Goal: Task Accomplishment & Management: Complete application form

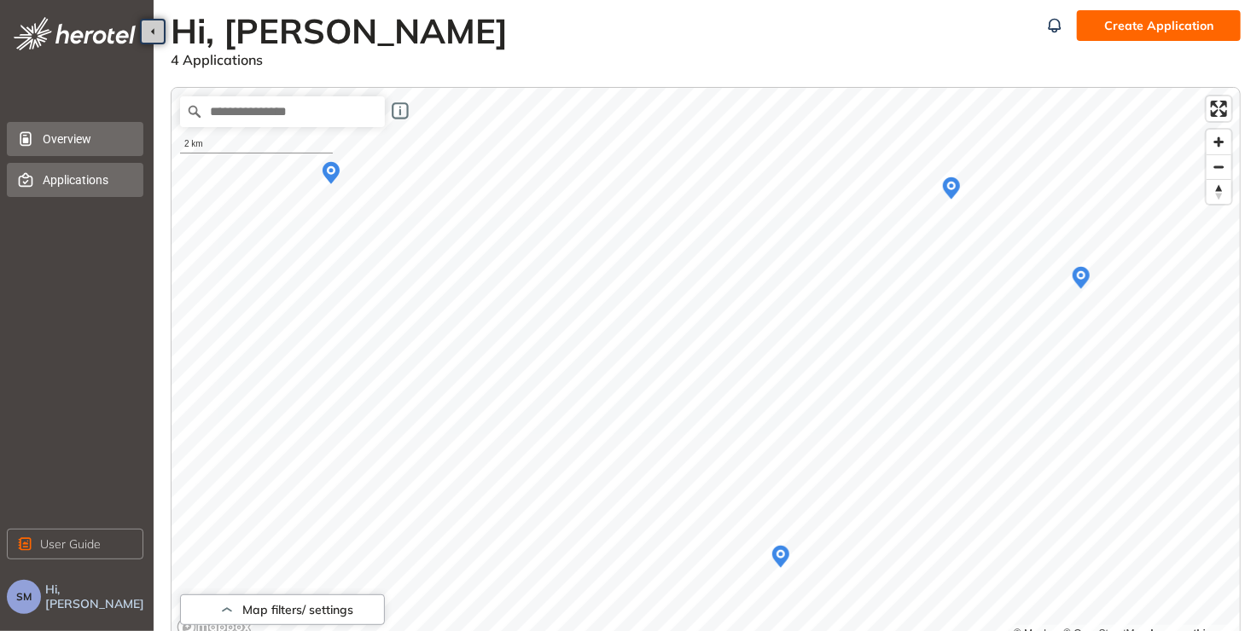
click at [74, 184] on span "Applications" at bounding box center [86, 180] width 87 height 34
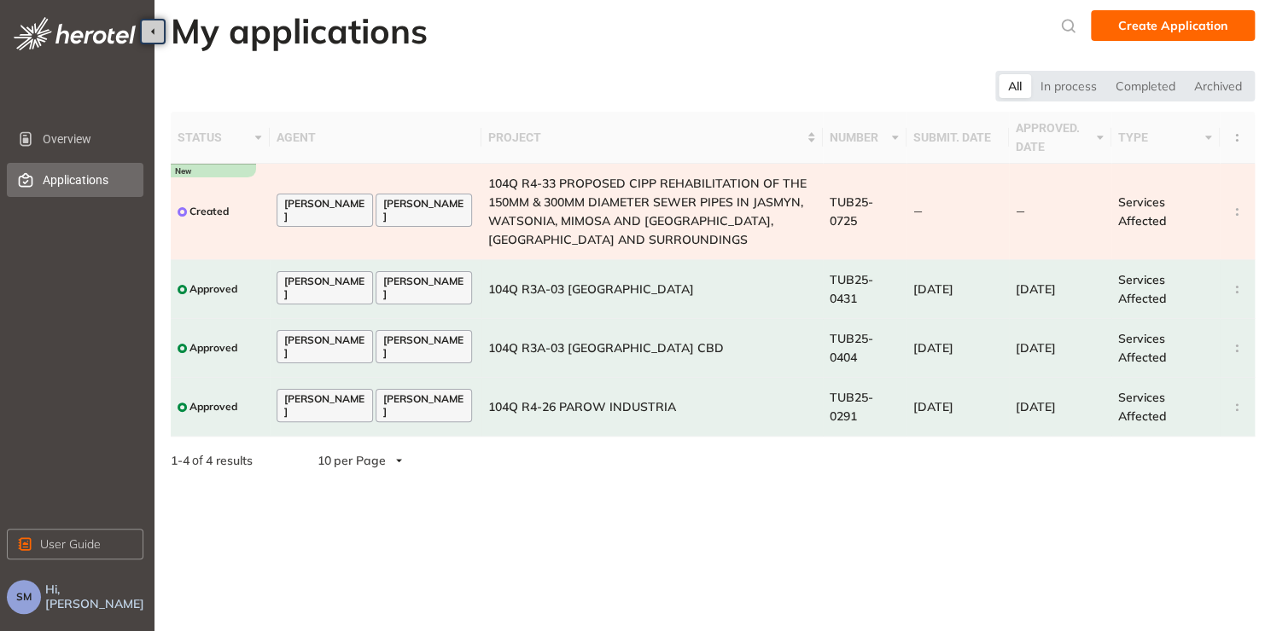
click at [380, 250] on td "[PERSON_NAME] [PERSON_NAME]" at bounding box center [376, 212] width 212 height 96
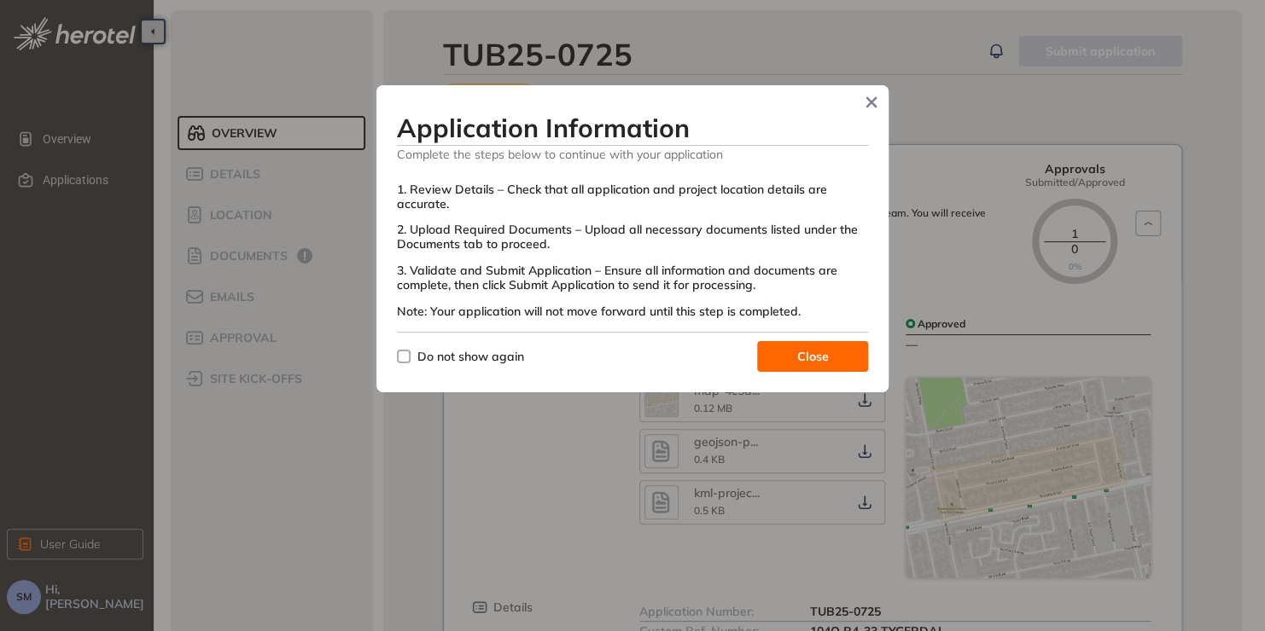
click at [829, 352] on button "Close" at bounding box center [812, 356] width 111 height 31
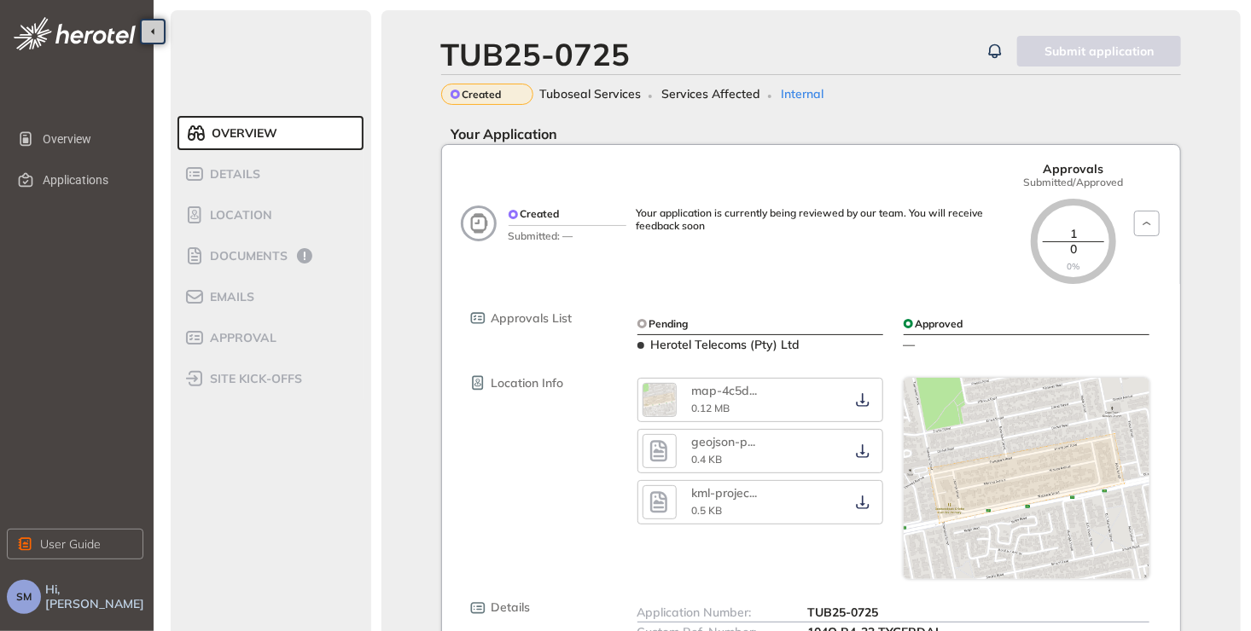
click at [1074, 49] on div "Submit application" at bounding box center [1099, 51] width 164 height 31
drag, startPoint x: 605, startPoint y: 100, endPoint x: 614, endPoint y: 99, distance: 9.4
click at [605, 99] on span "Tuboseal Services" at bounding box center [591, 94] width 102 height 15
click at [1148, 217] on icon "button" at bounding box center [1146, 224] width 16 height 14
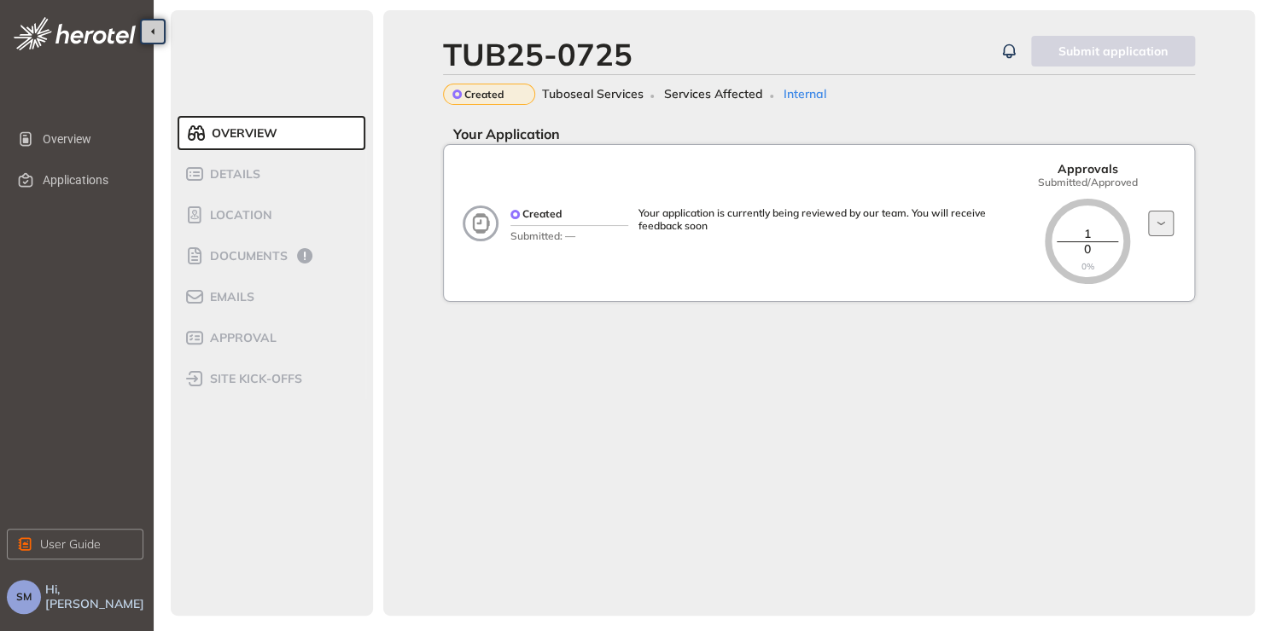
click at [1148, 210] on div "Created Submitted: — Your application is currently being reviewed by our team. …" at bounding box center [847, 223] width 694 height 122
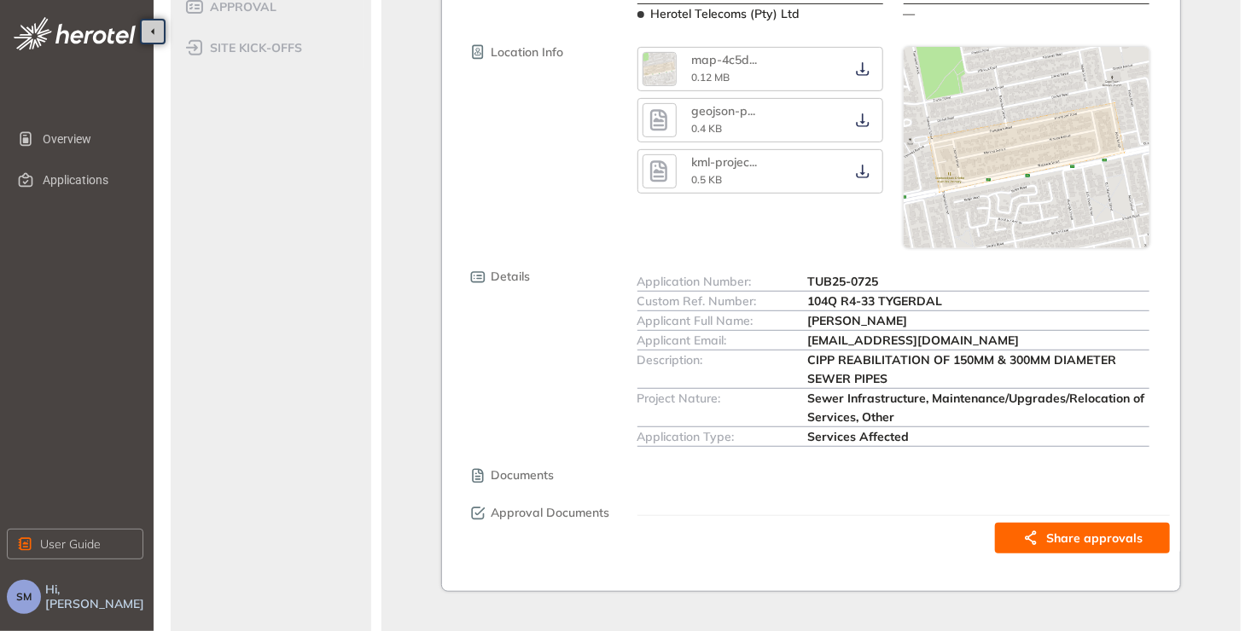
scroll to position [345, 0]
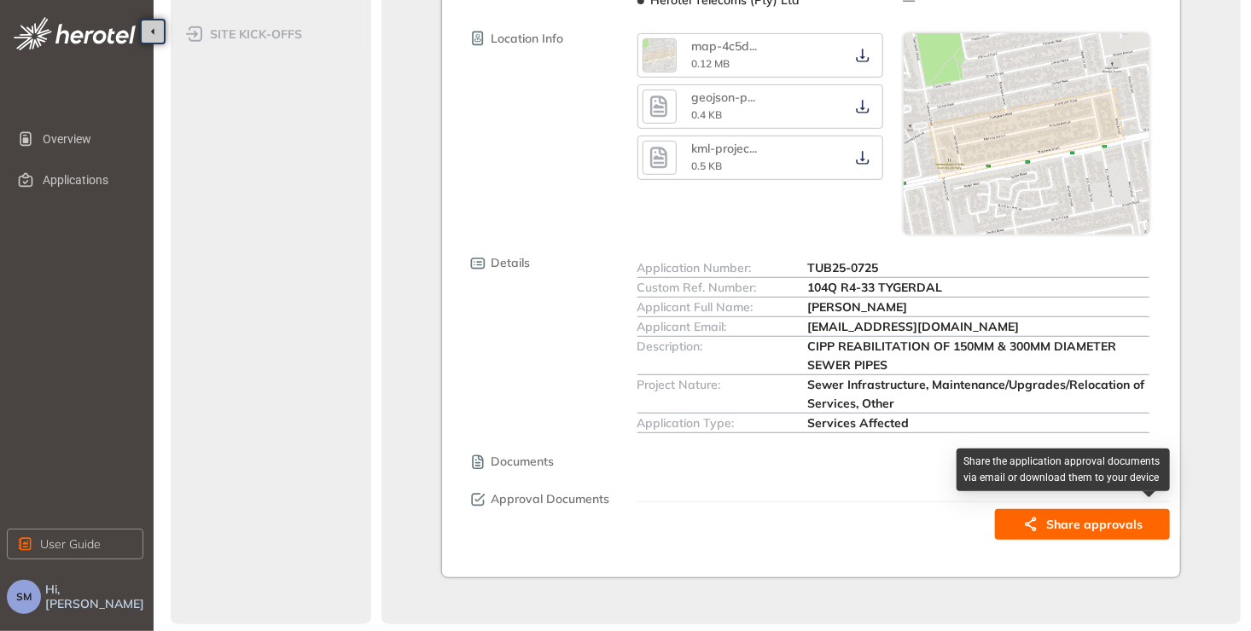
click at [1049, 529] on span "Share approvals" at bounding box center [1094, 524] width 96 height 19
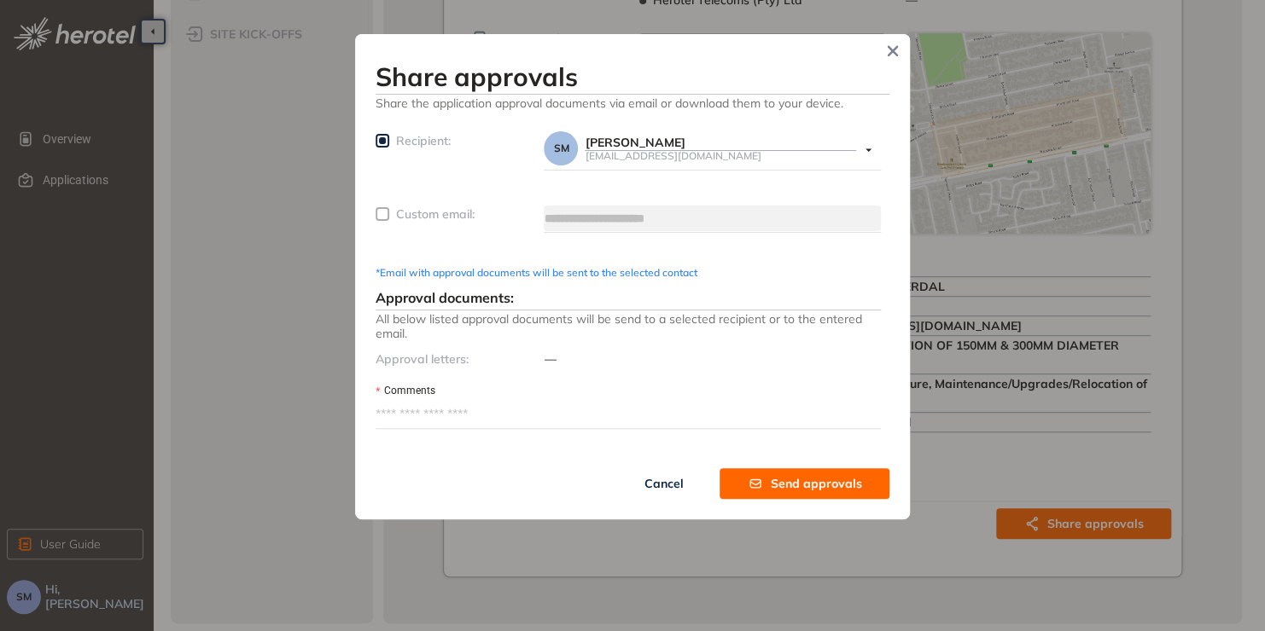
click at [671, 480] on span "Cancel" at bounding box center [663, 483] width 39 height 19
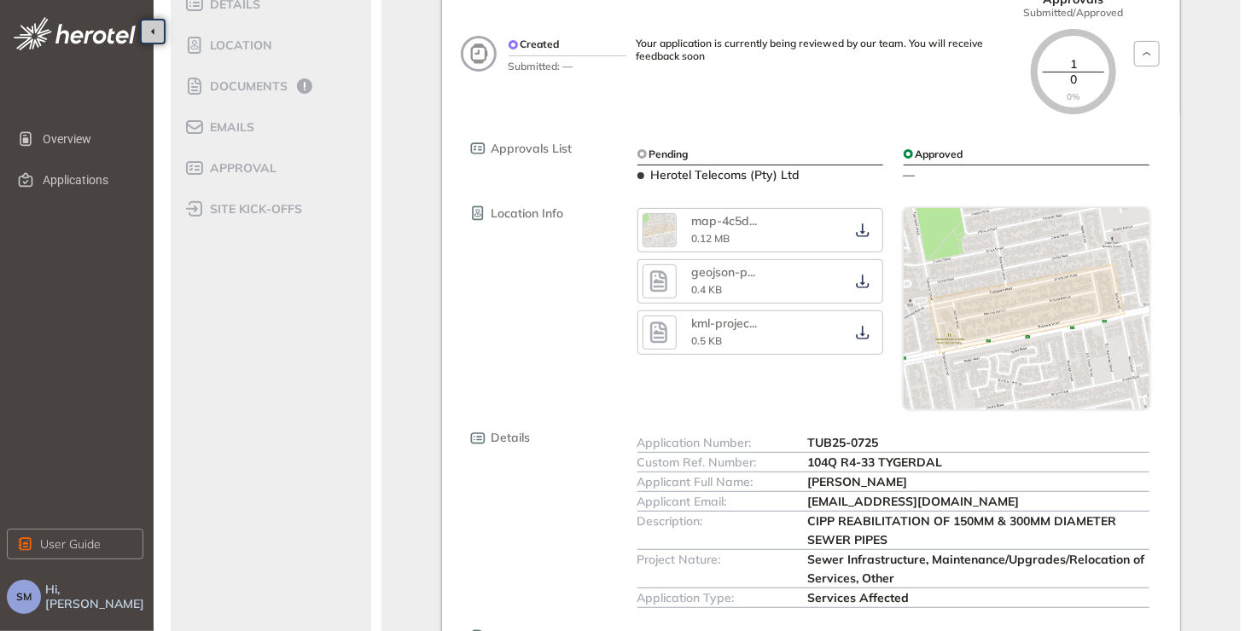
scroll to position [137, 0]
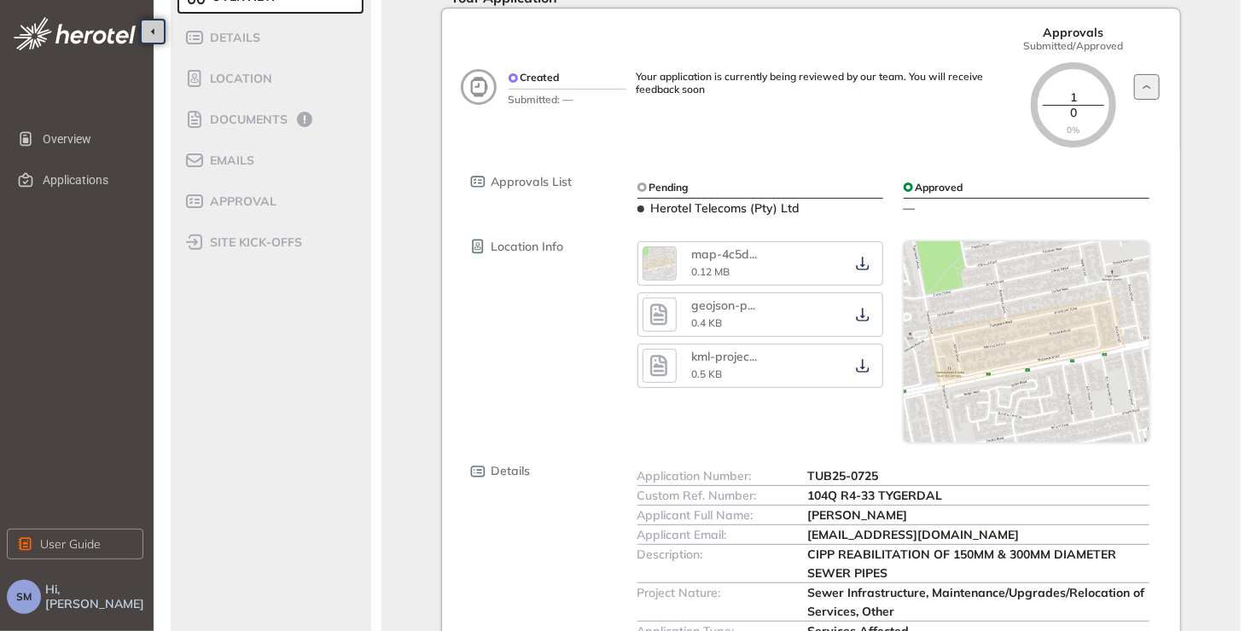
click at [1143, 84] on icon "button" at bounding box center [1146, 87] width 16 height 14
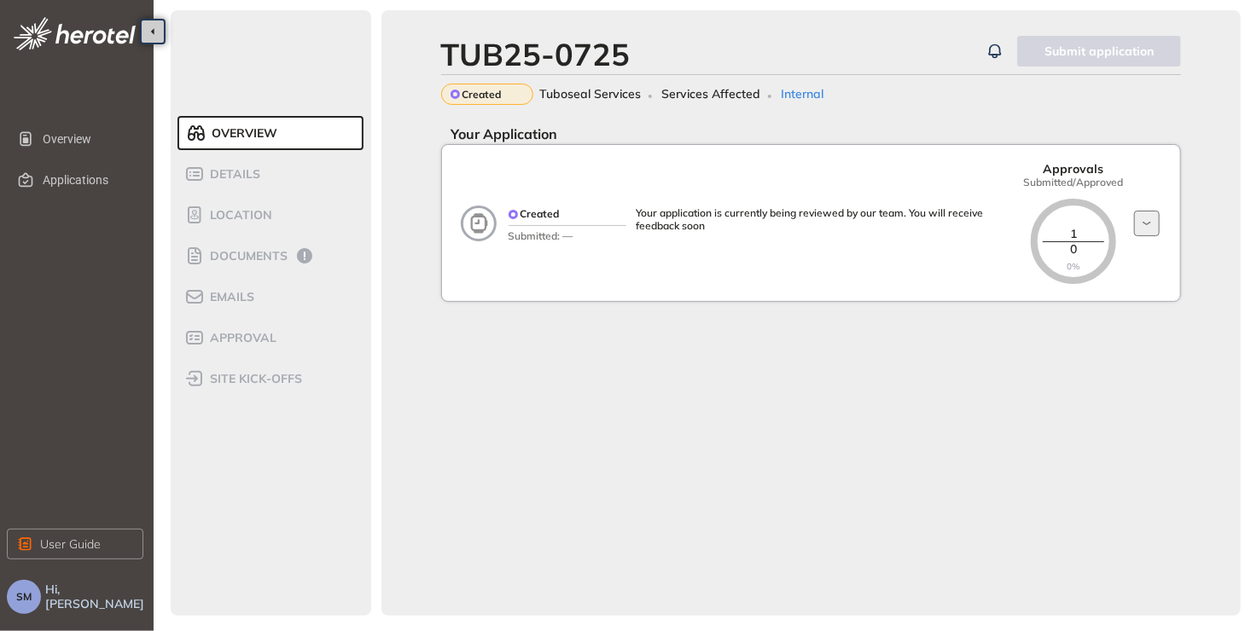
scroll to position [0, 0]
click at [723, 102] on div "Created Tuboseal Services Services Affected Internal" at bounding box center [819, 94] width 752 height 21
click at [482, 89] on span "Created" at bounding box center [483, 95] width 39 height 12
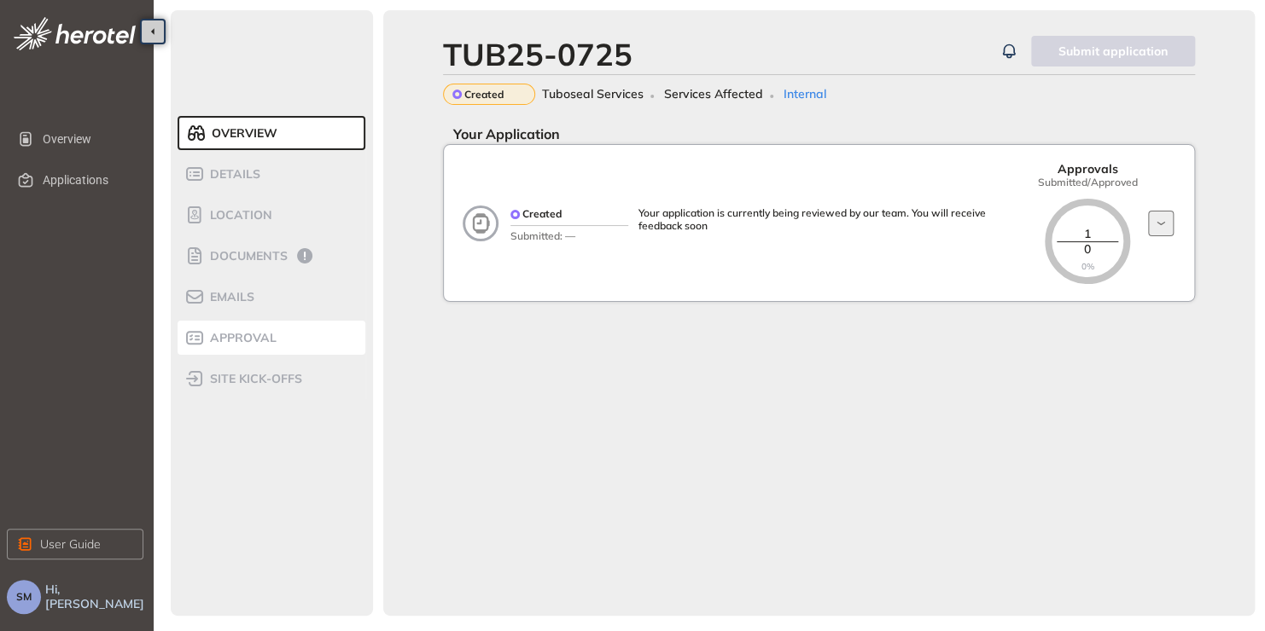
click at [253, 335] on span "Approval" at bounding box center [241, 338] width 72 height 15
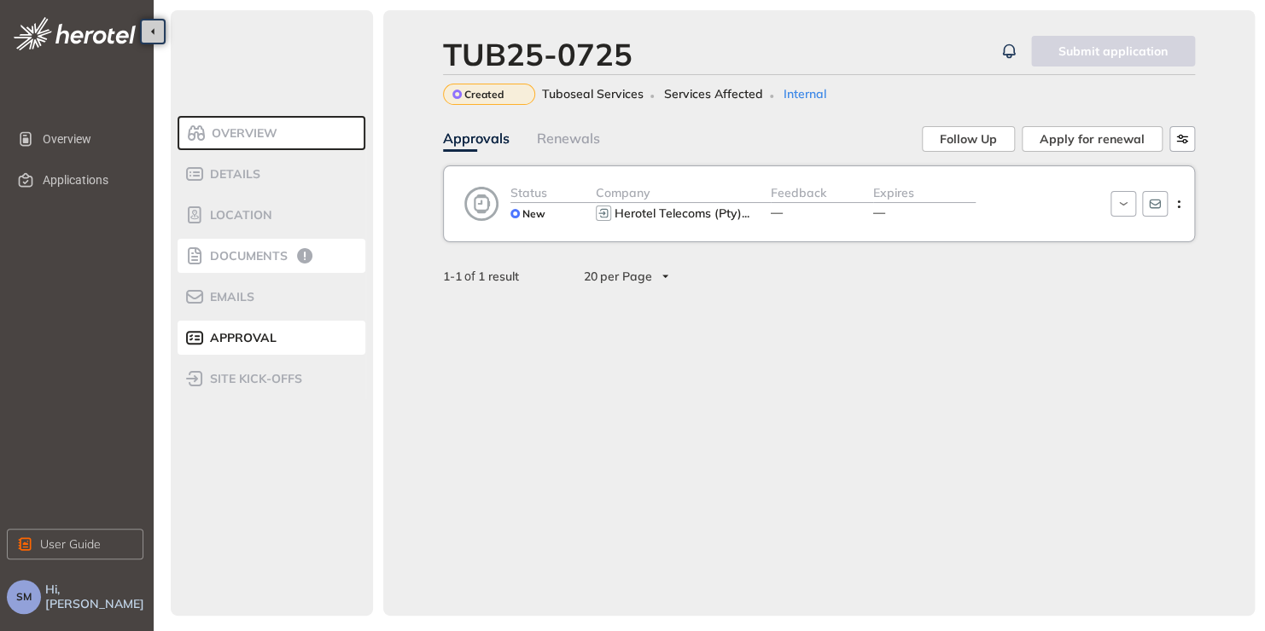
click at [301, 254] on icon at bounding box center [304, 255] width 15 height 15
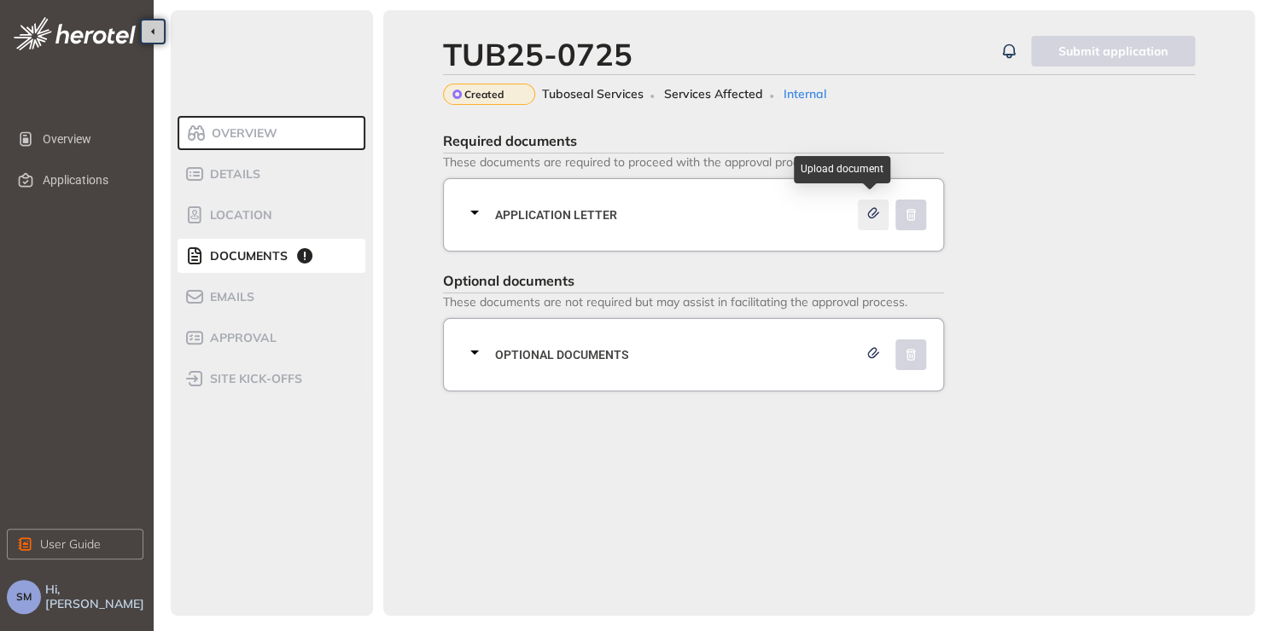
click at [858, 207] on button "button" at bounding box center [873, 215] width 31 height 31
click at [871, 212] on icon "button" at bounding box center [872, 213] width 17 height 12
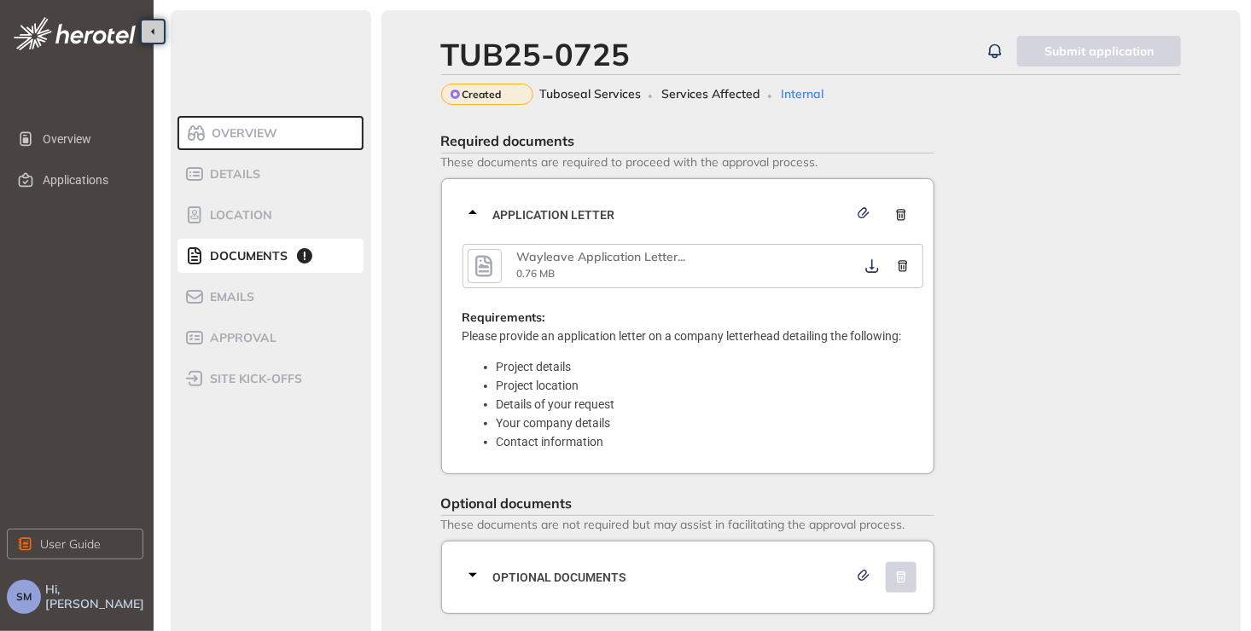
scroll to position [17, 0]
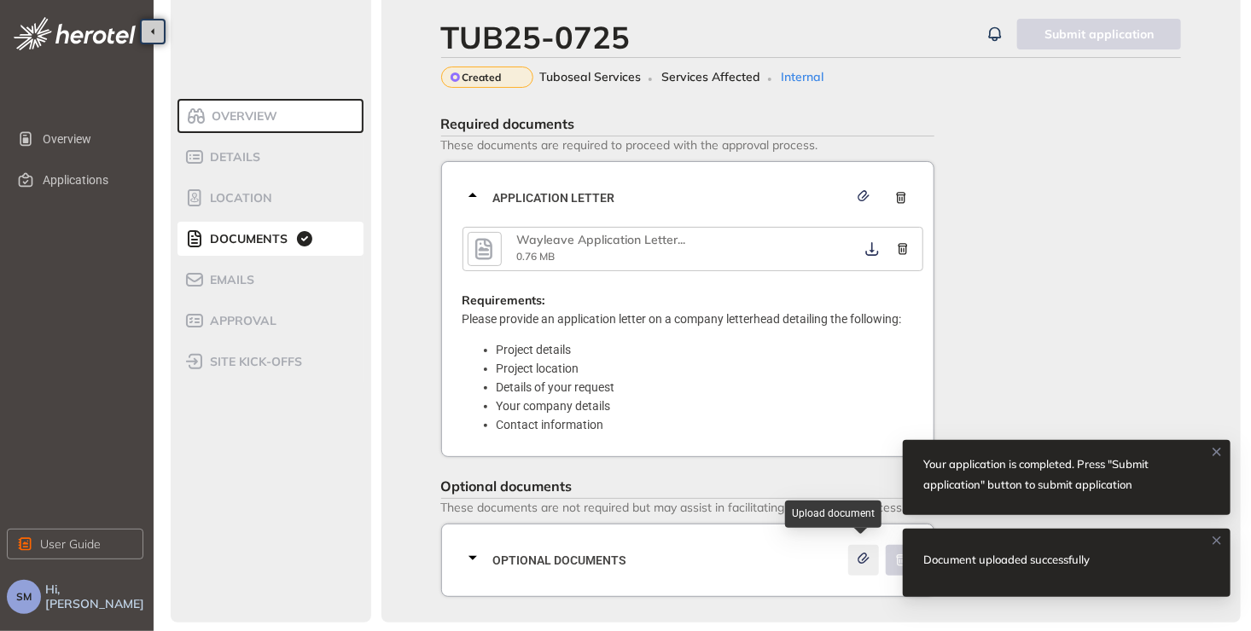
click at [868, 551] on div "button" at bounding box center [863, 560] width 17 height 19
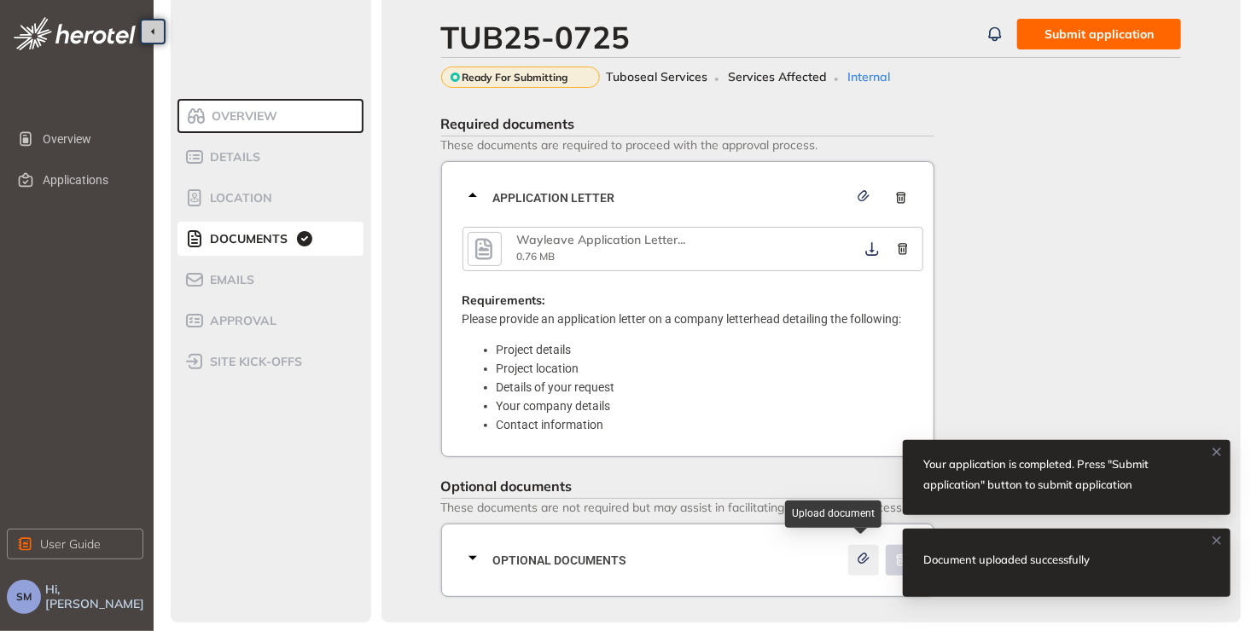
click at [865, 559] on icon "button" at bounding box center [863, 559] width 17 height 12
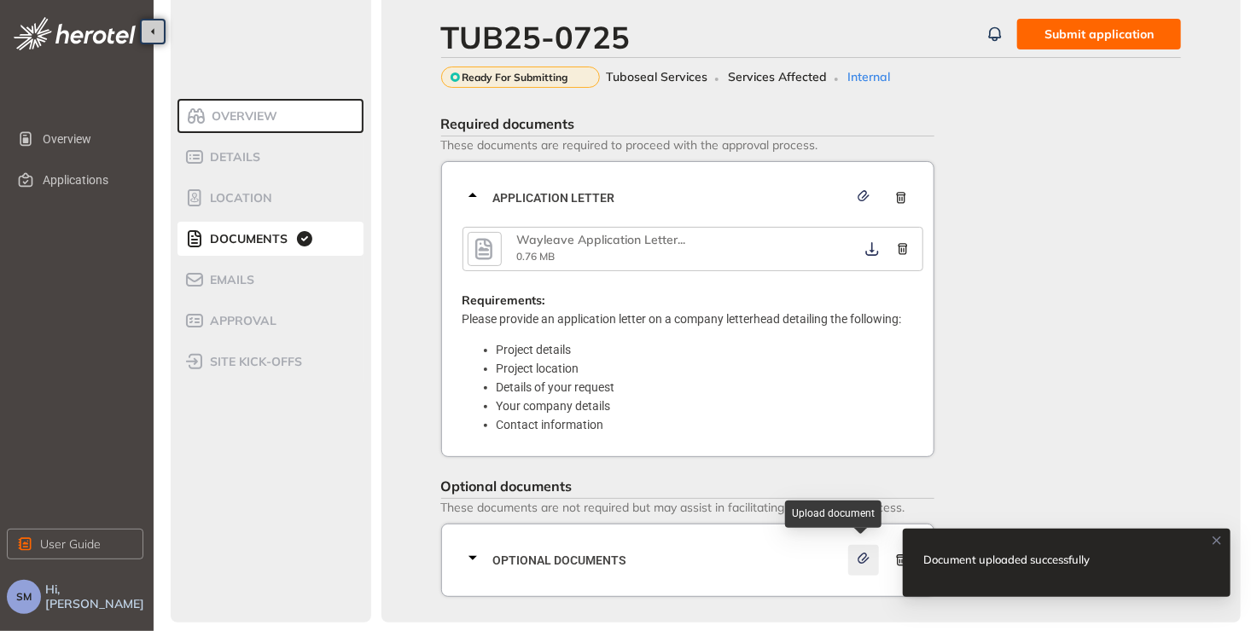
click at [861, 556] on icon "button" at bounding box center [863, 558] width 10 height 9
click at [1111, 31] on span "Submit application" at bounding box center [1098, 34] width 109 height 19
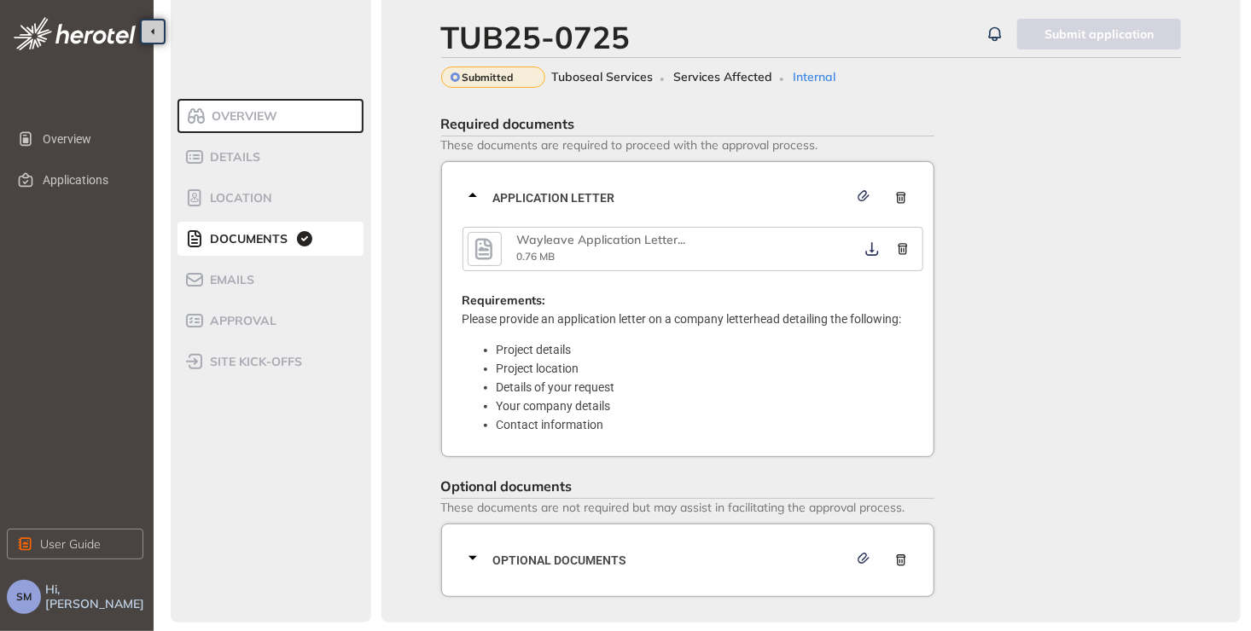
click at [281, 117] on div "Overview" at bounding box center [258, 116] width 145 height 20
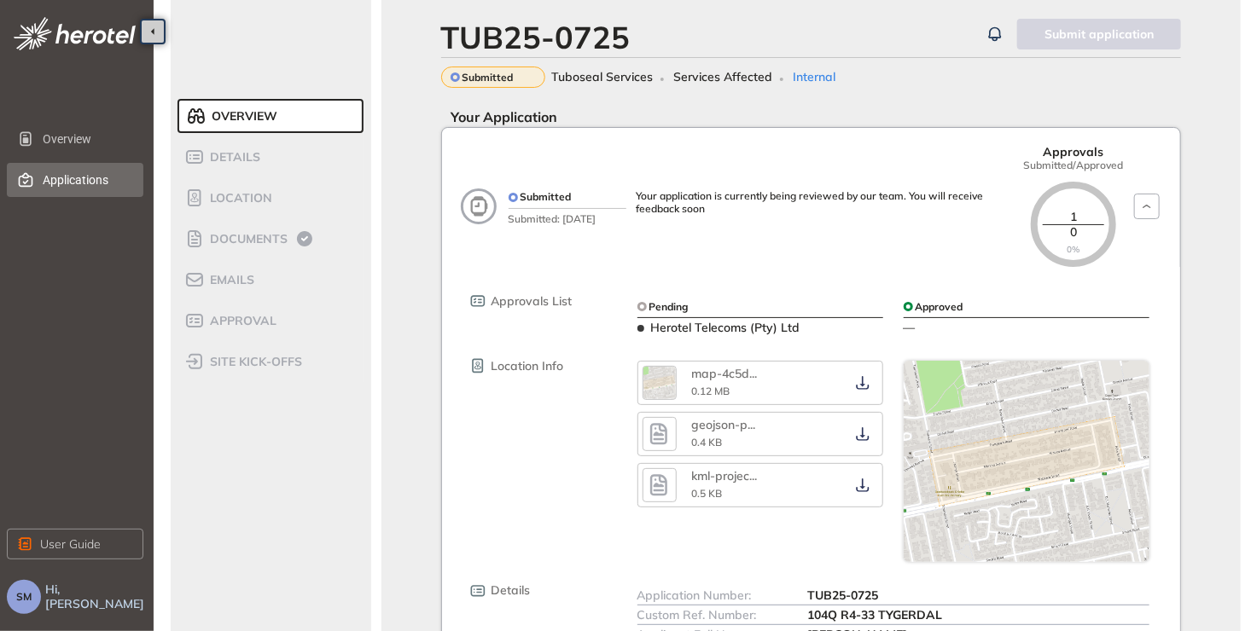
click at [76, 189] on span "Applications" at bounding box center [86, 180] width 87 height 34
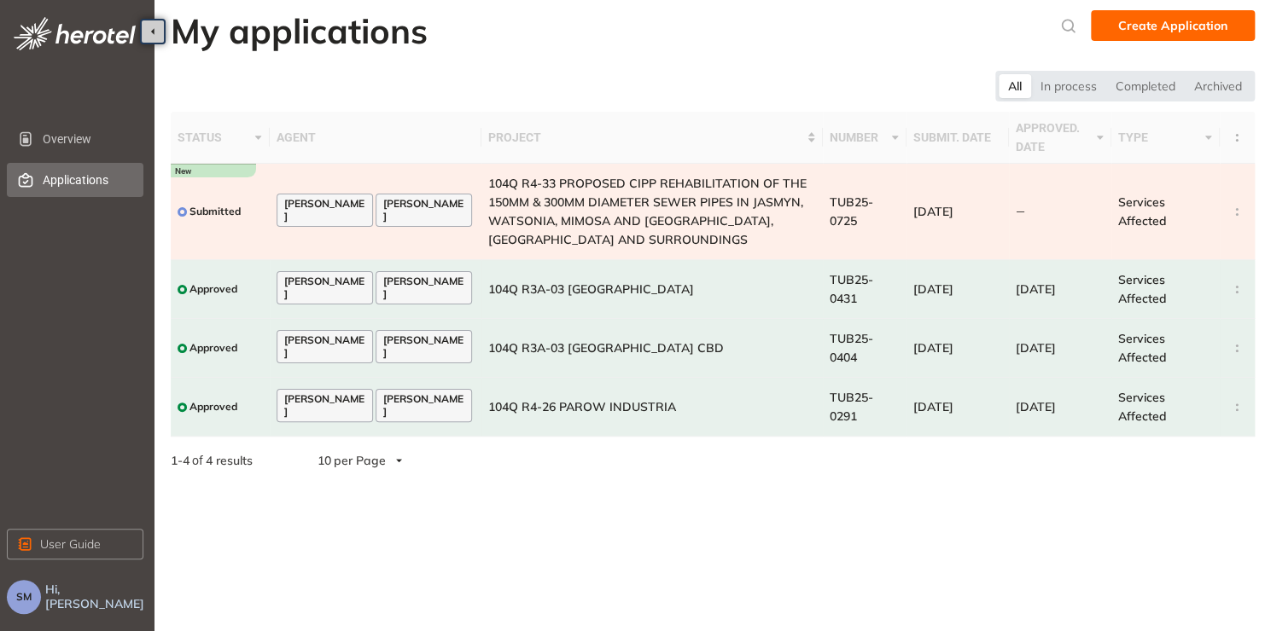
click at [329, 208] on span "[PERSON_NAME]" at bounding box center [324, 210] width 81 height 25
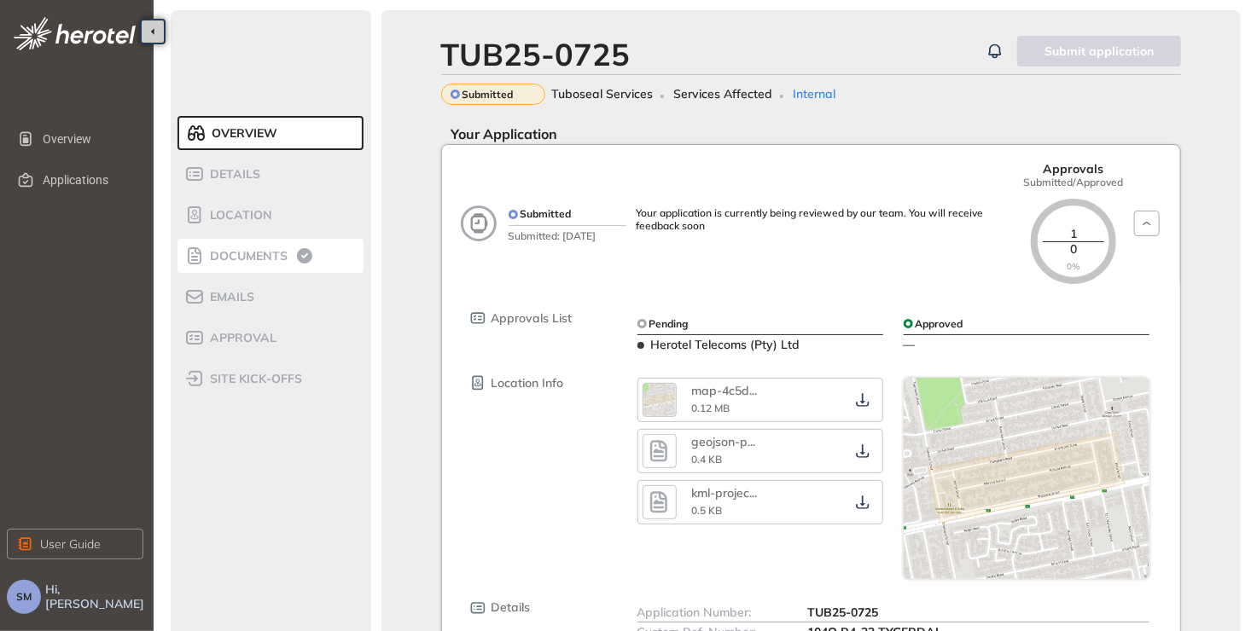
click at [274, 267] on li "Documents" at bounding box center [270, 256] width 186 height 34
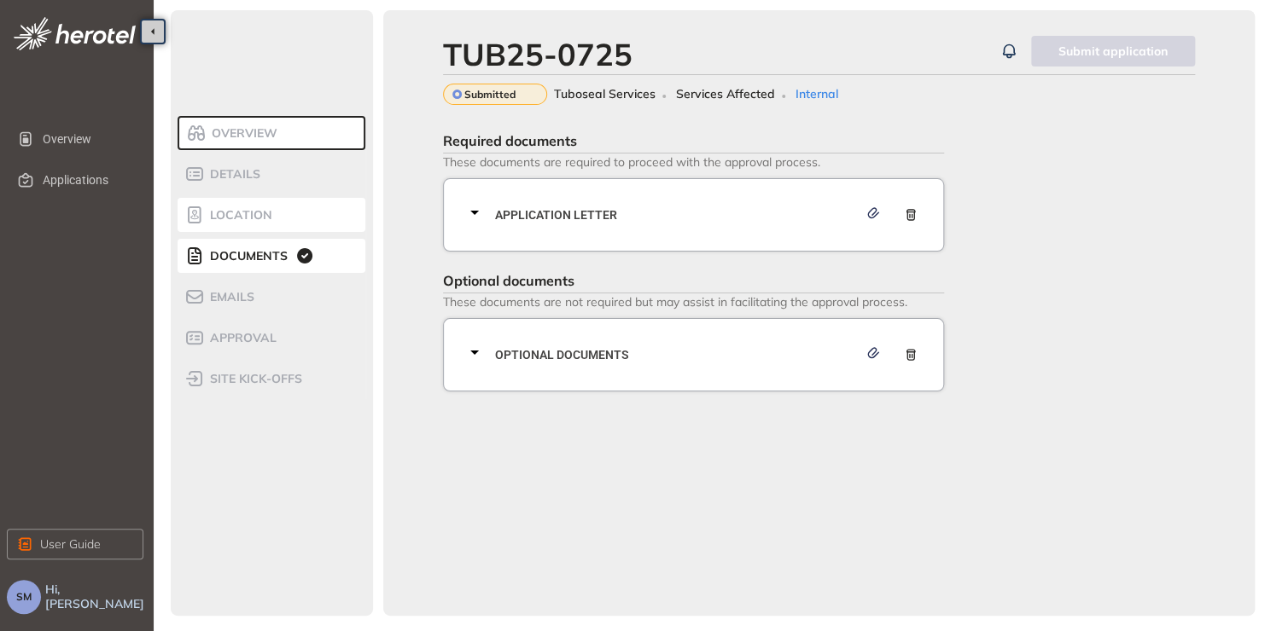
click at [257, 212] on span "Location" at bounding box center [238, 215] width 67 height 15
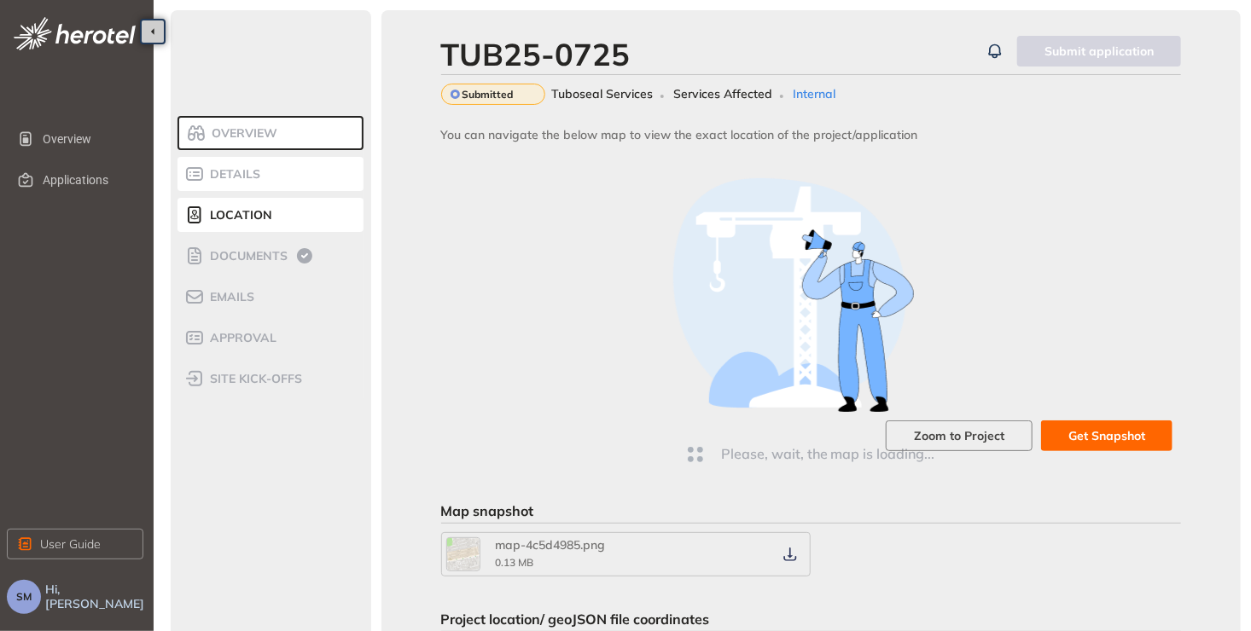
click at [218, 167] on span "Details" at bounding box center [232, 174] width 55 height 15
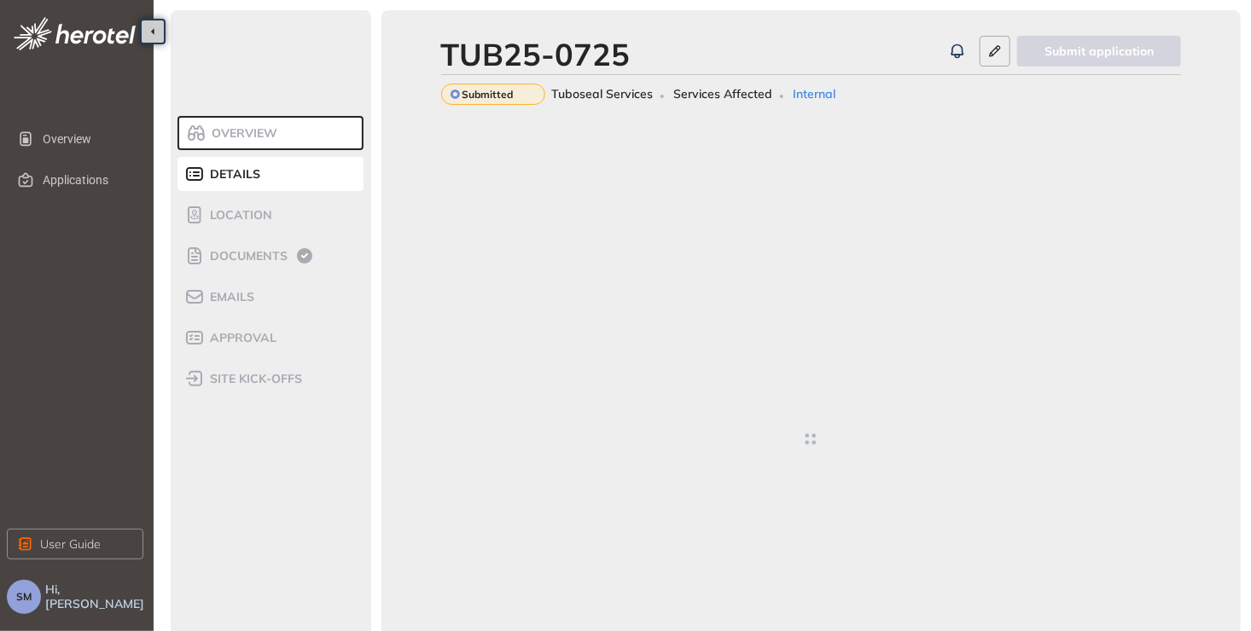
type textarea "**********"
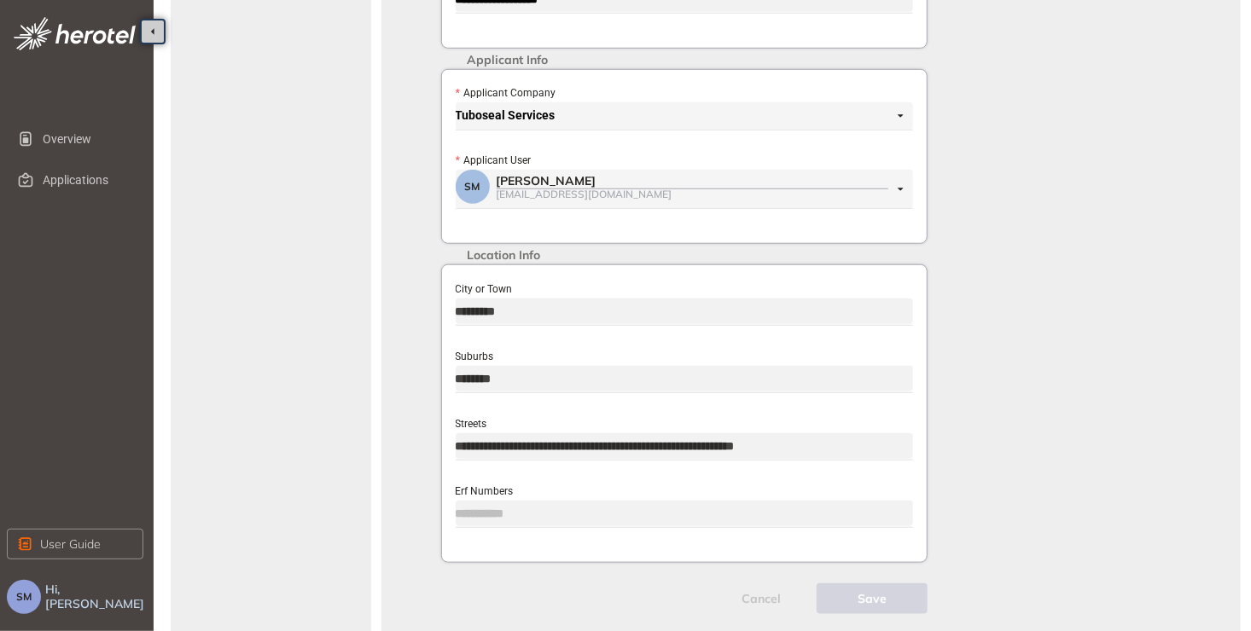
scroll to position [600, 0]
